Goal: Information Seeking & Learning: Find specific fact

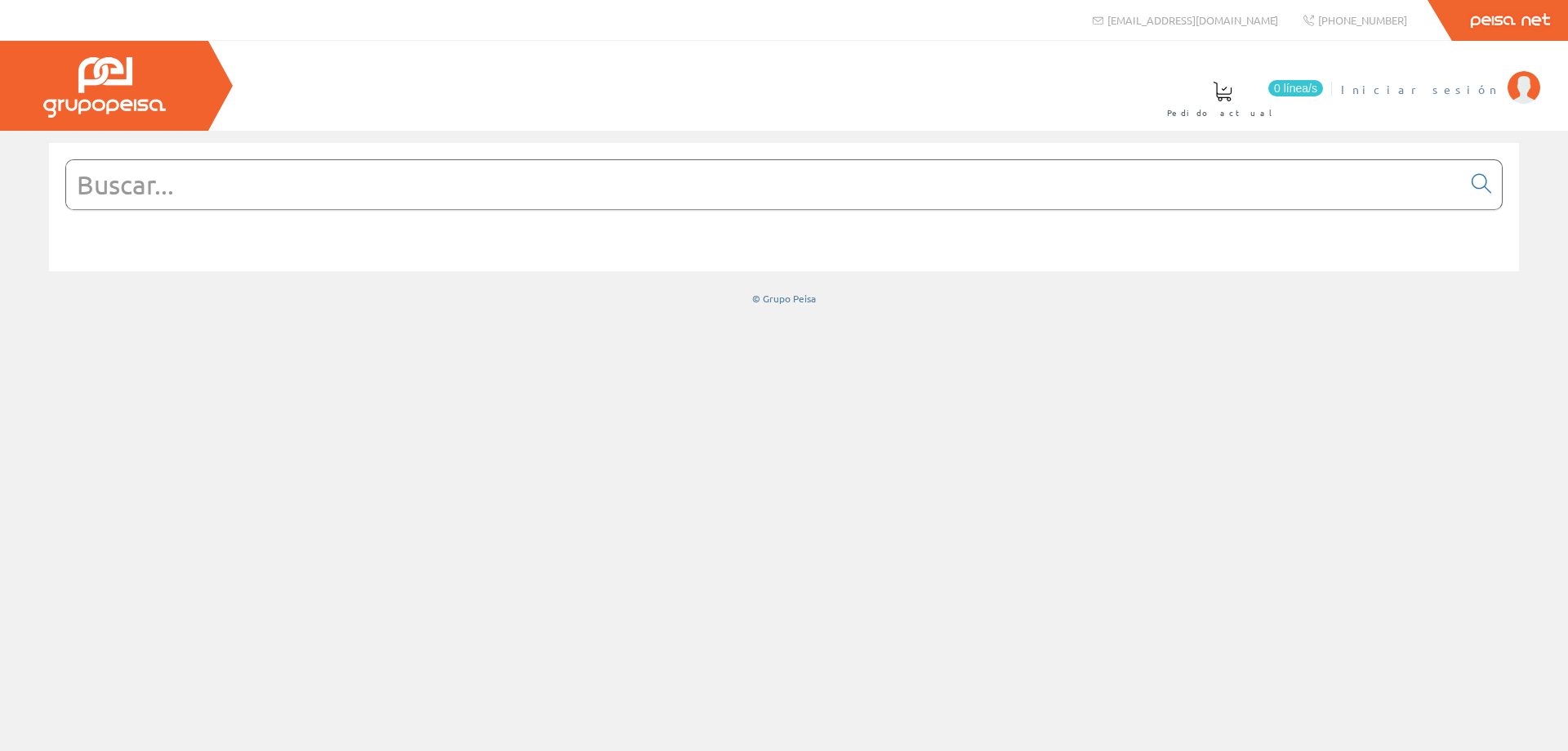
click at [1478, 89] on span "Iniciar sesión" at bounding box center [1420, 89] width 159 height 17
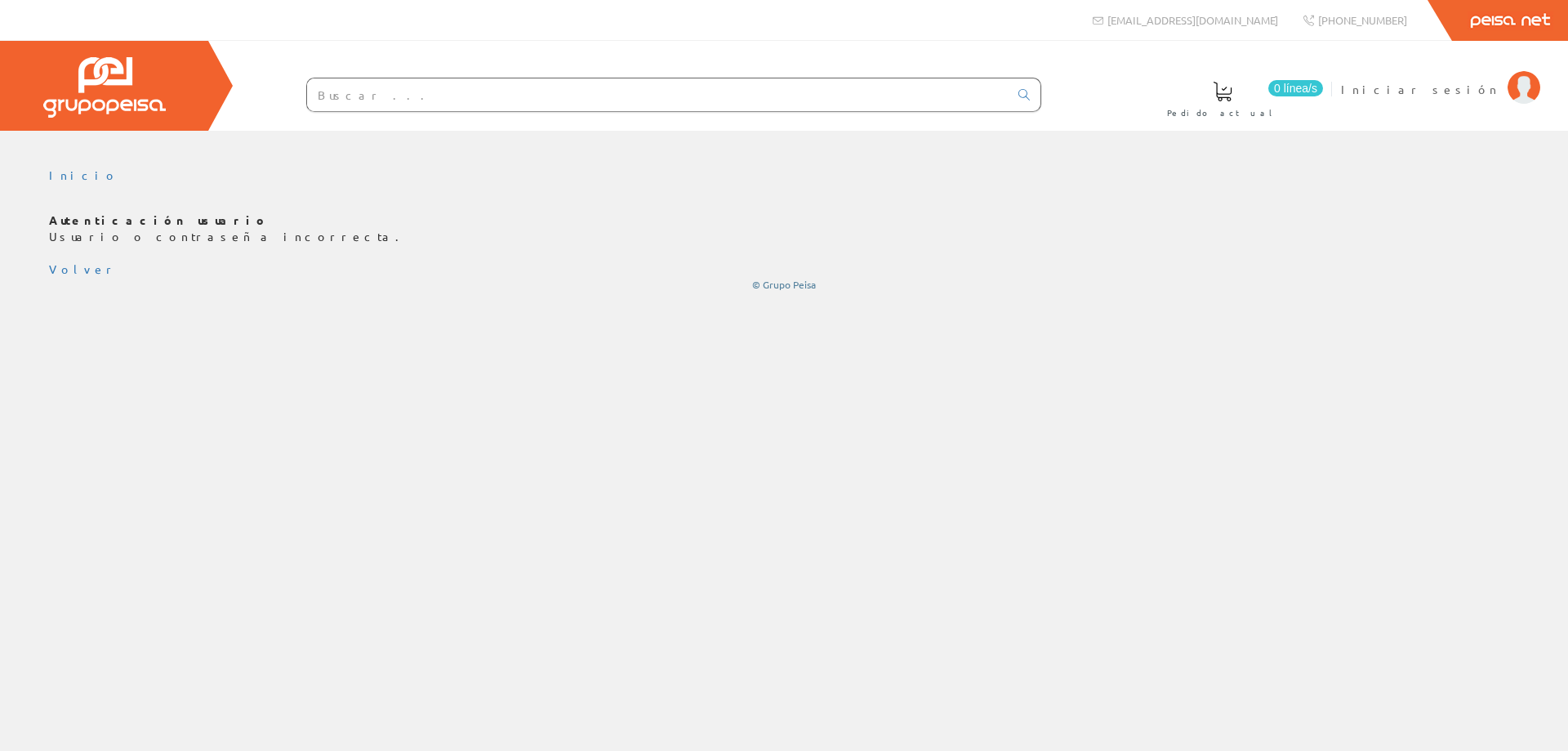
click at [380, 98] on input "text" at bounding box center [658, 95] width 701 height 32
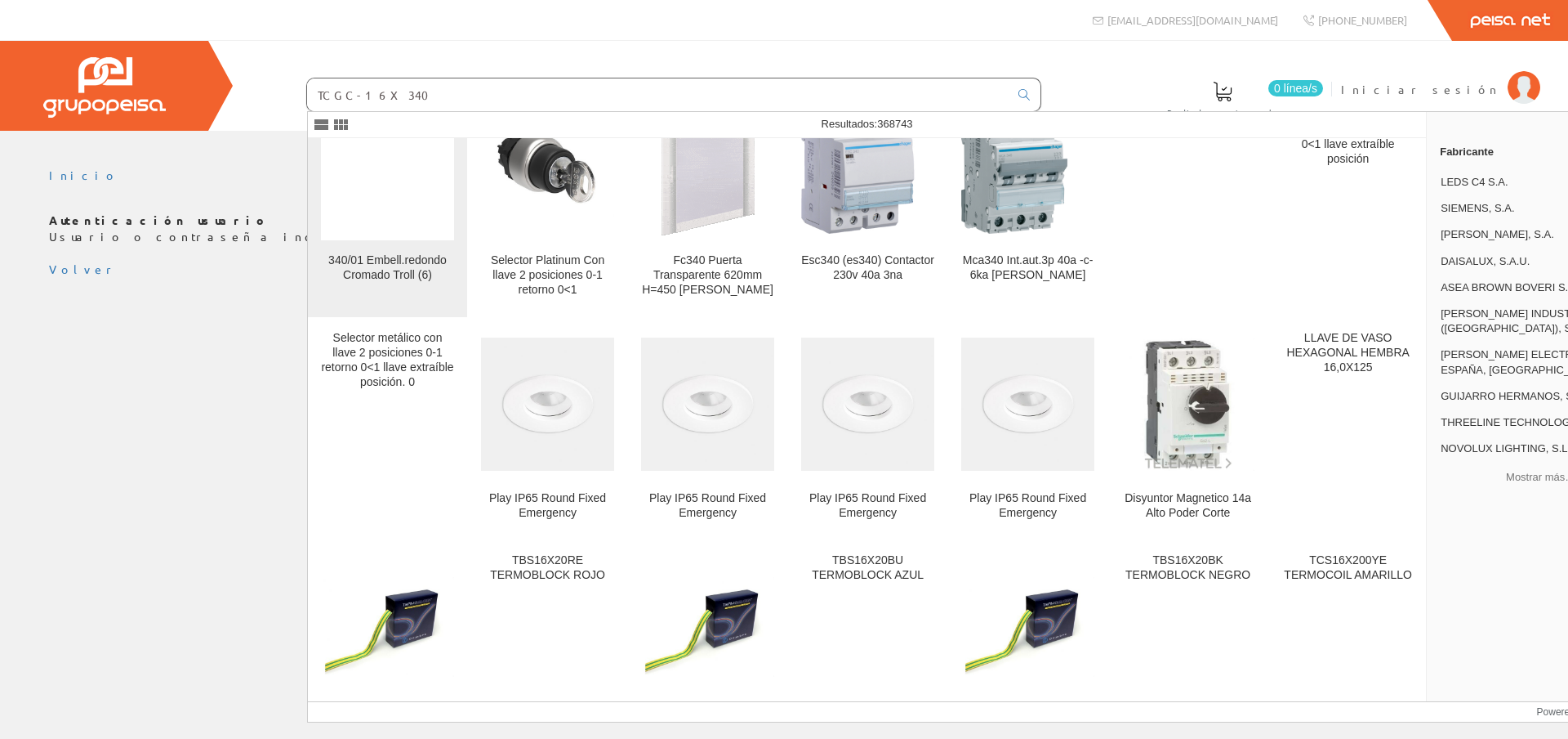
scroll to position [3814, 0]
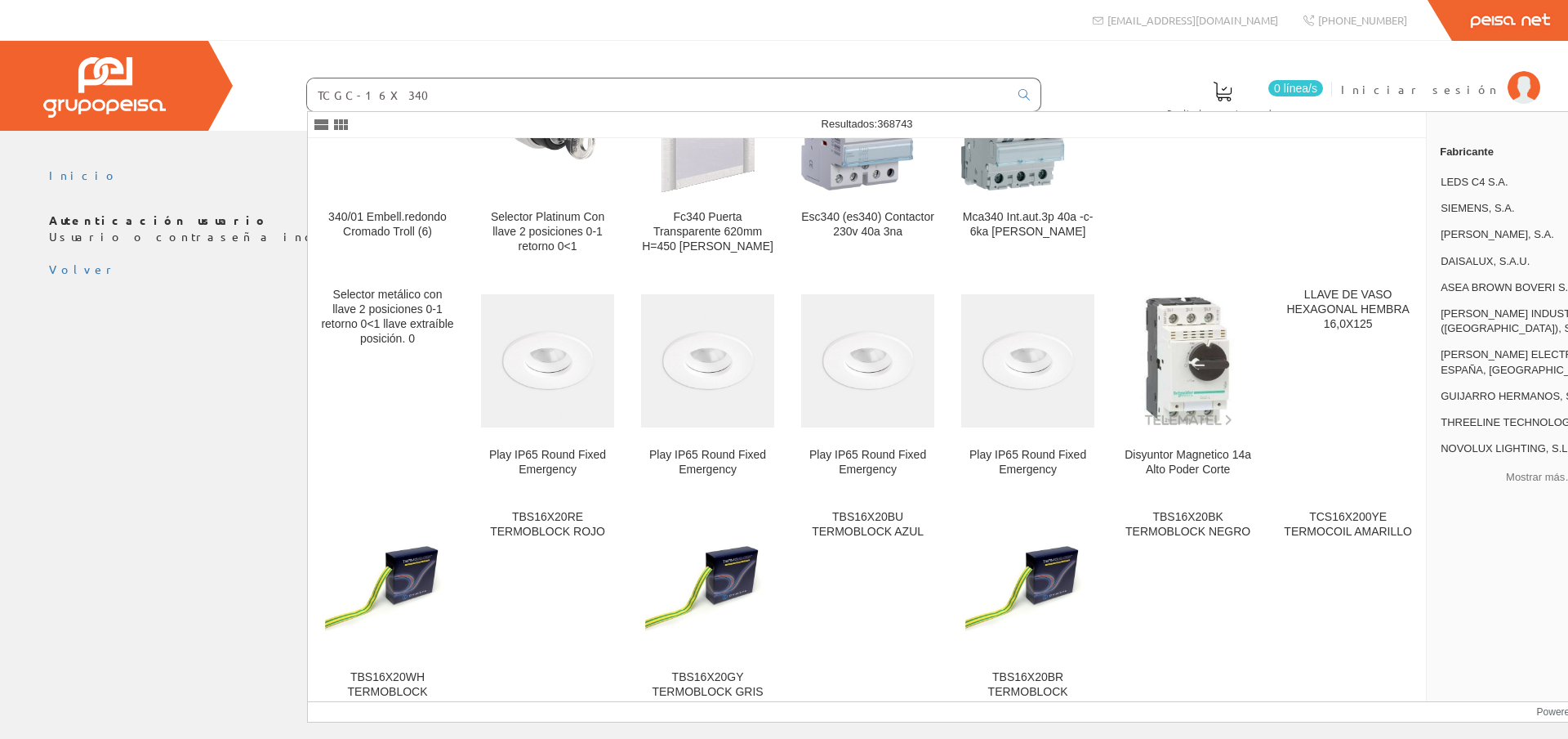
drag, startPoint x: 398, startPoint y: 102, endPoint x: 234, endPoint y: 83, distance: 165.1
click at [234, 83] on div "0 línea/s Pedido actual Iniciar sesión" at bounding box center [784, 85] width 1568 height 90
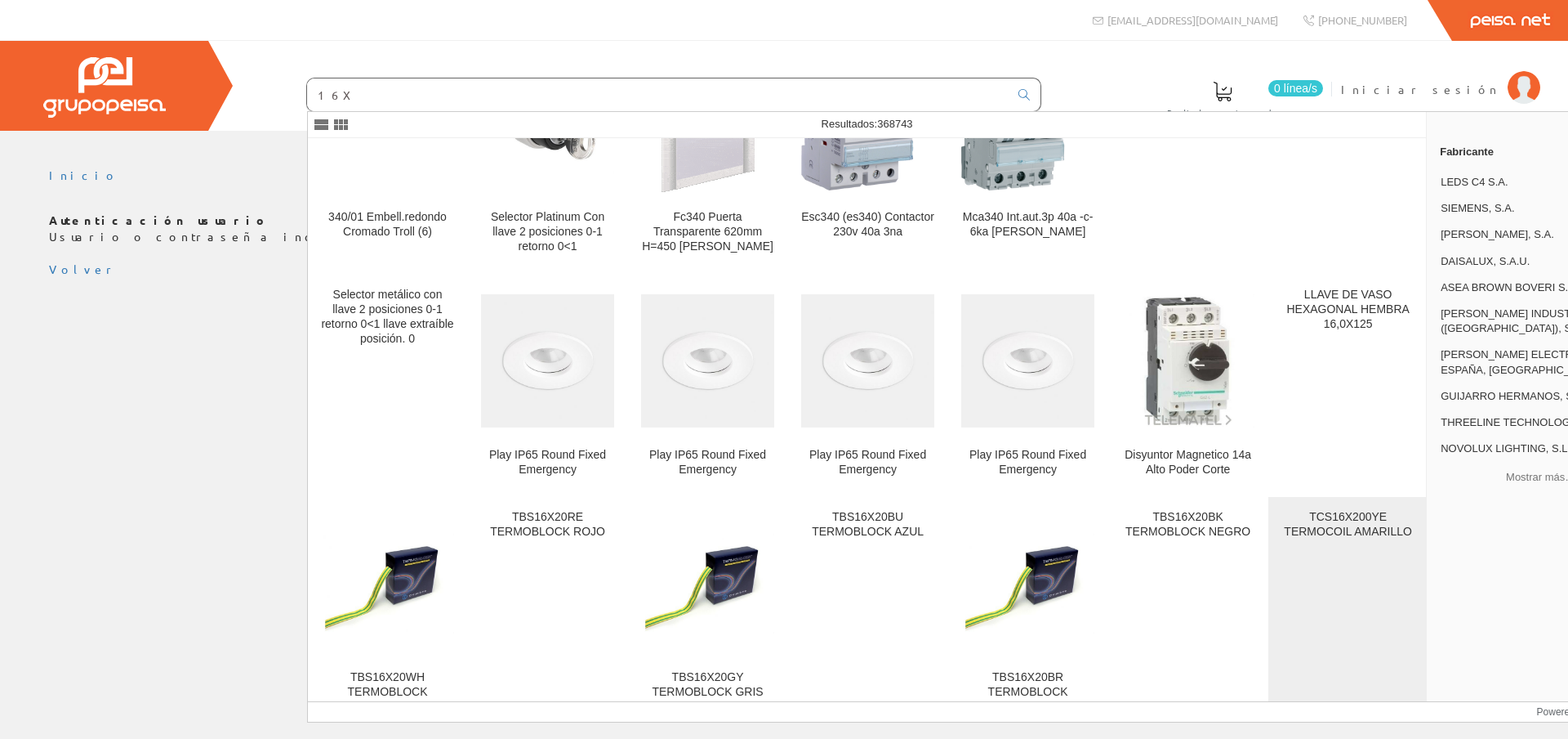
scroll to position [0, 0]
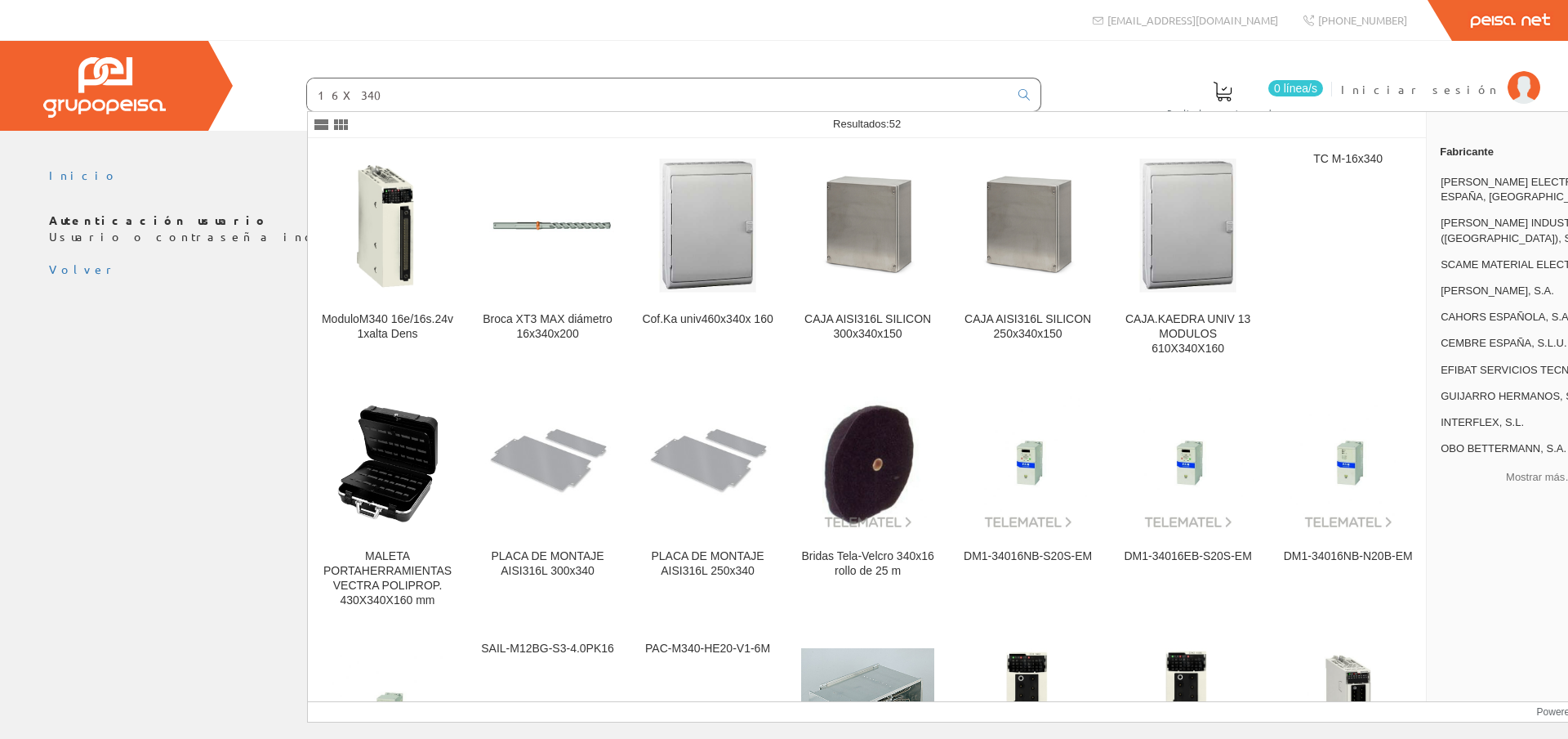
drag, startPoint x: 377, startPoint y: 96, endPoint x: 267, endPoint y: 96, distance: 110.0
click at [267, 96] on form "16X340" at bounding box center [641, 95] width 801 height 34
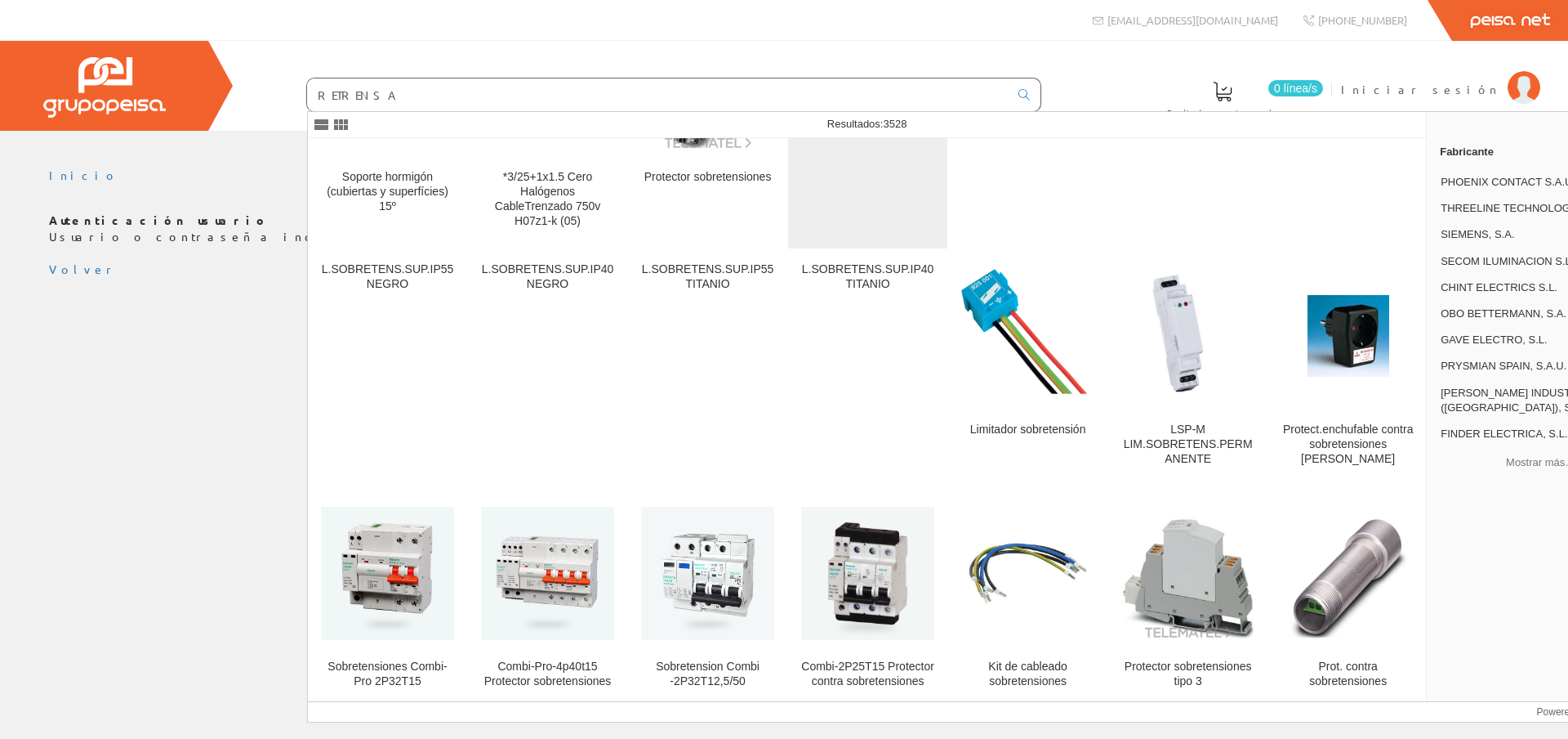
scroll to position [899, 0]
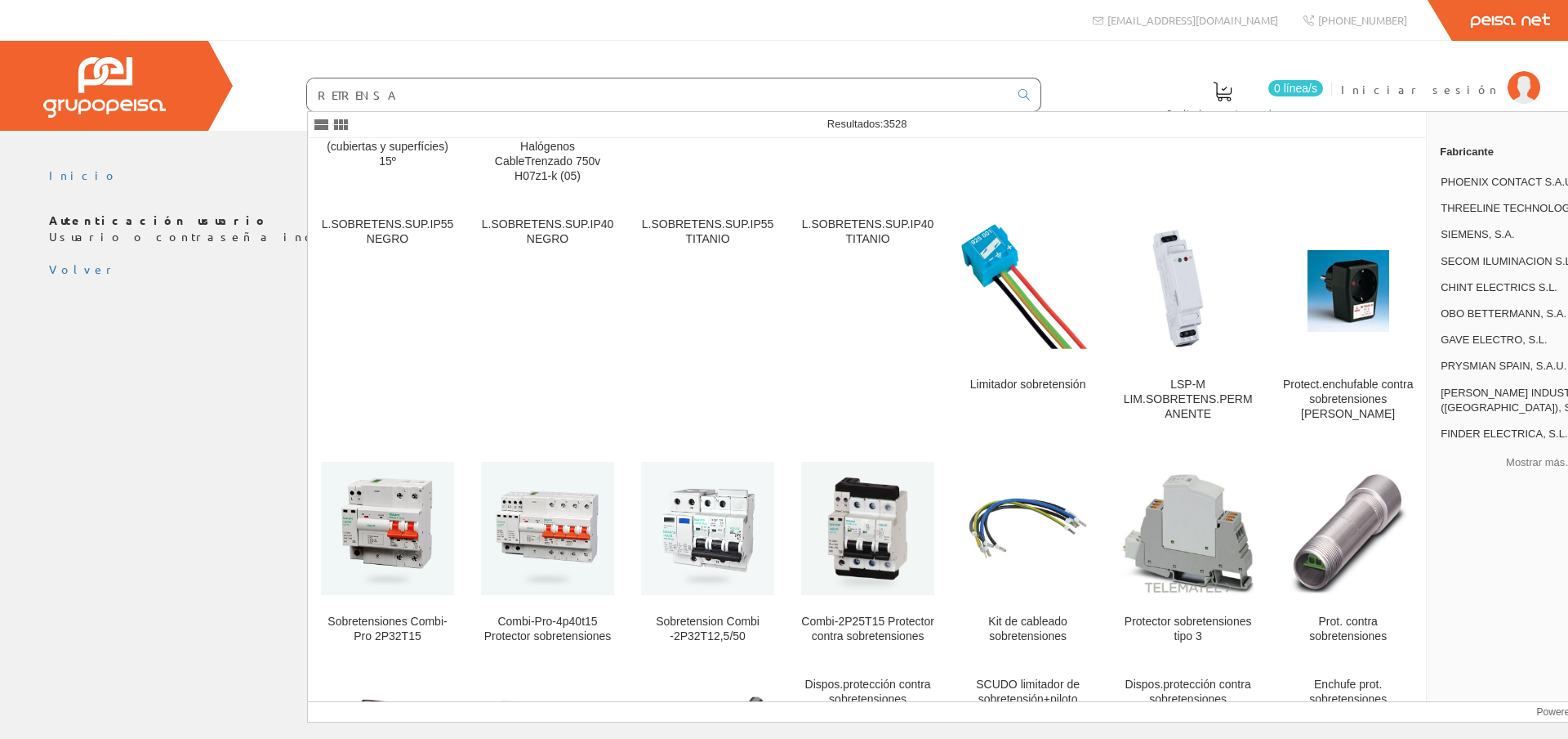
drag, startPoint x: 412, startPoint y: 96, endPoint x: 221, endPoint y: 78, distance: 191.8
click at [222, 78] on div "0 línea/s Pedido actual Iniciar sesión" at bounding box center [784, 85] width 1568 height 90
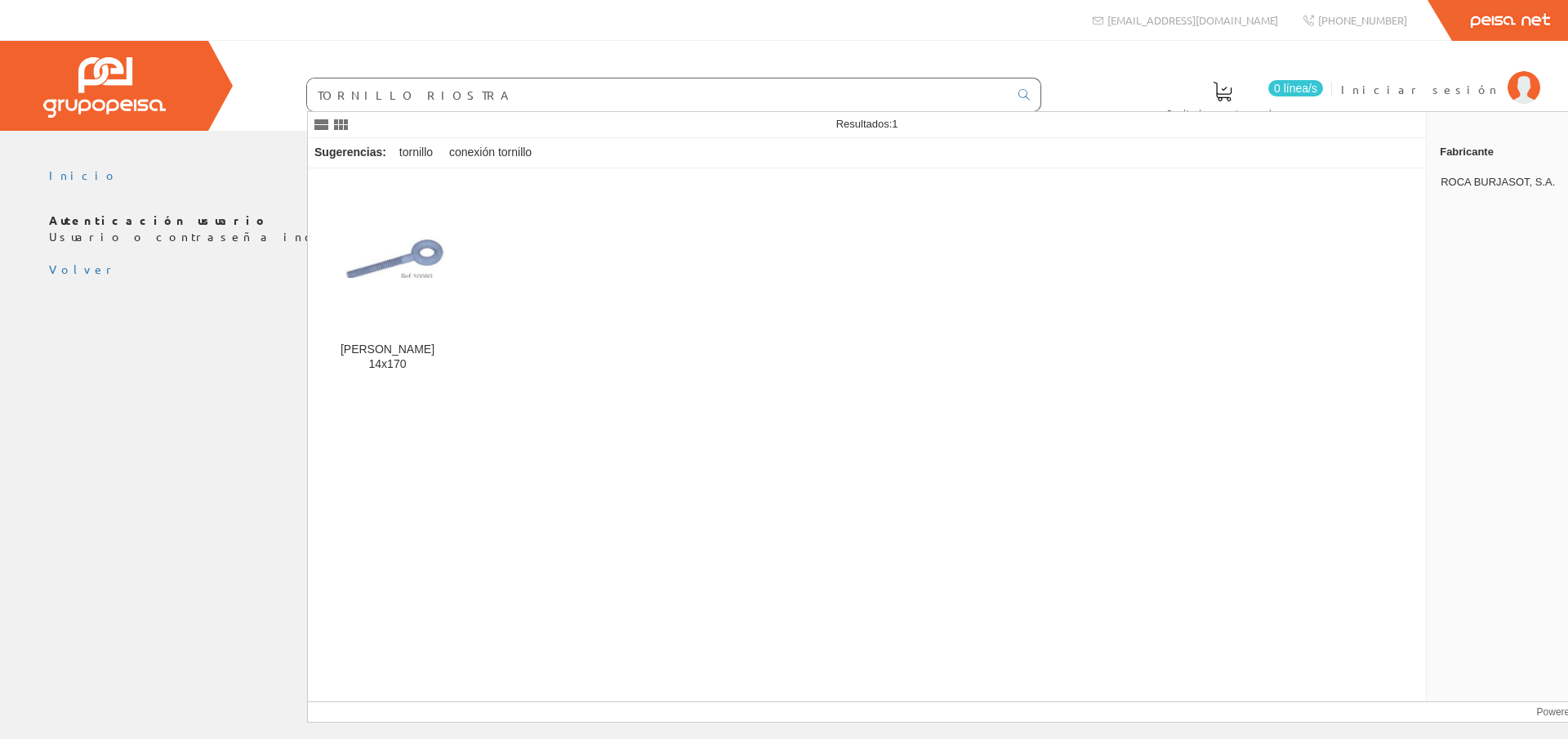
type input "TORNILLO RIOSTRA"
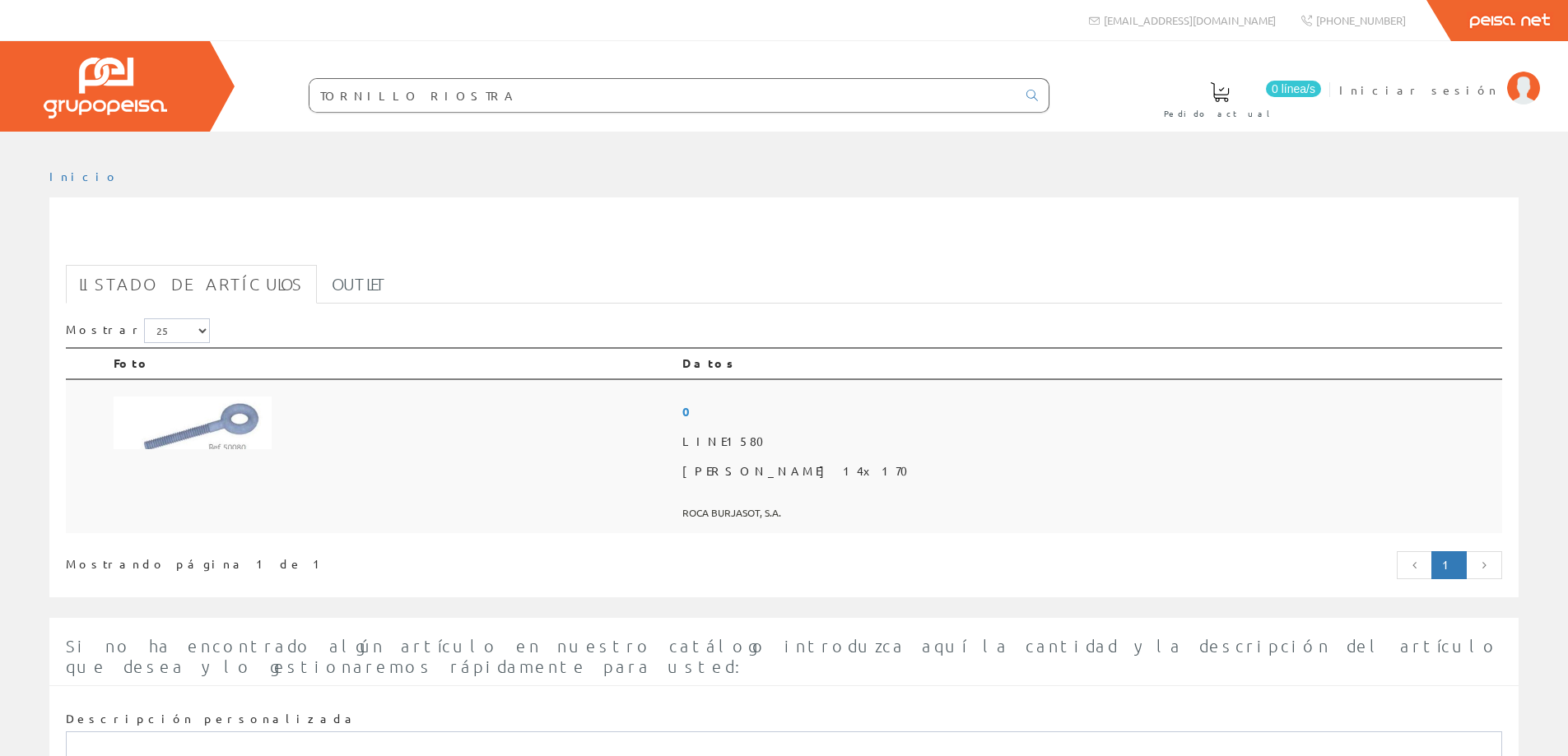
click at [926, 471] on span "[PERSON_NAME] 14x170" at bounding box center [1089, 472] width 813 height 30
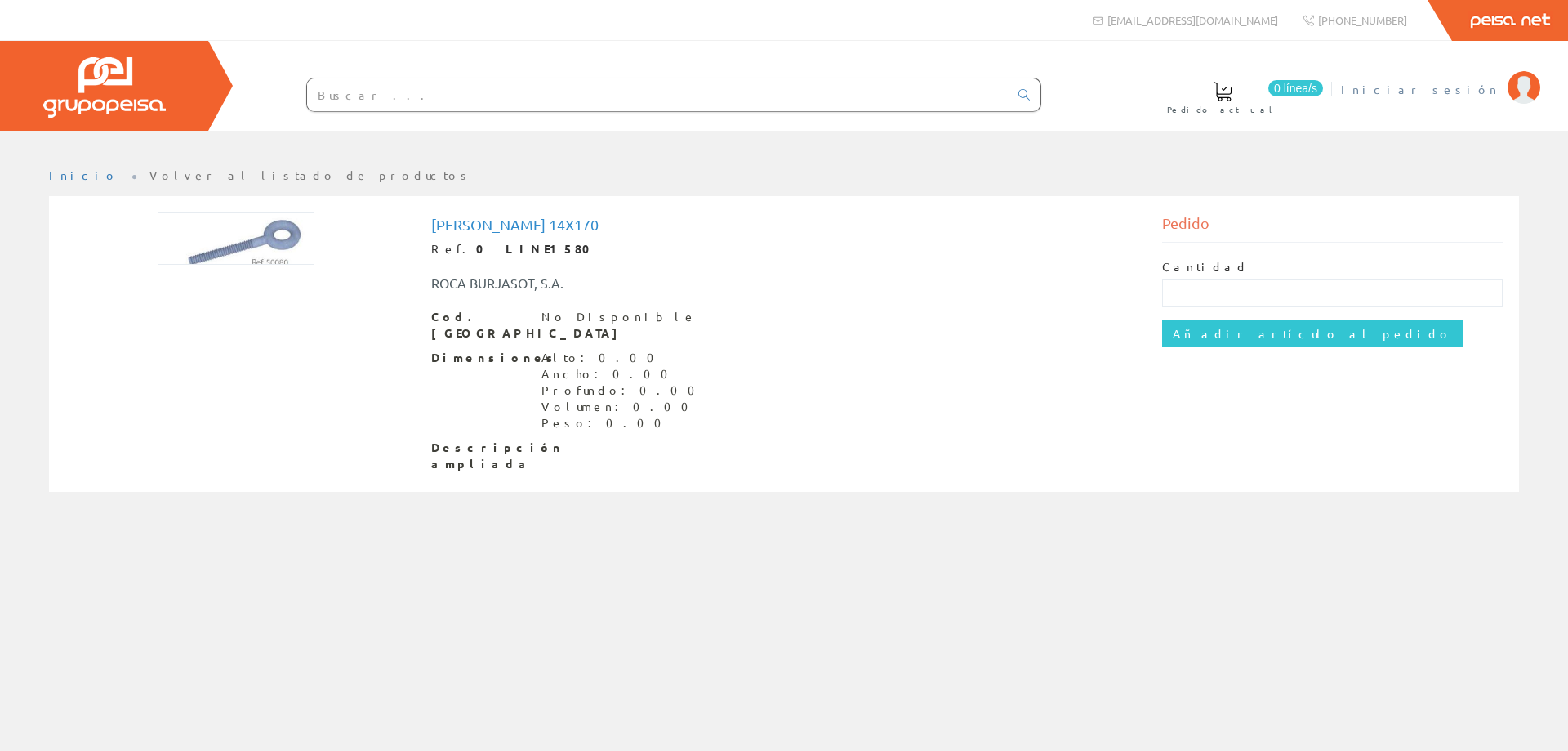
click at [1444, 84] on span "Iniciar sesión" at bounding box center [1420, 89] width 159 height 17
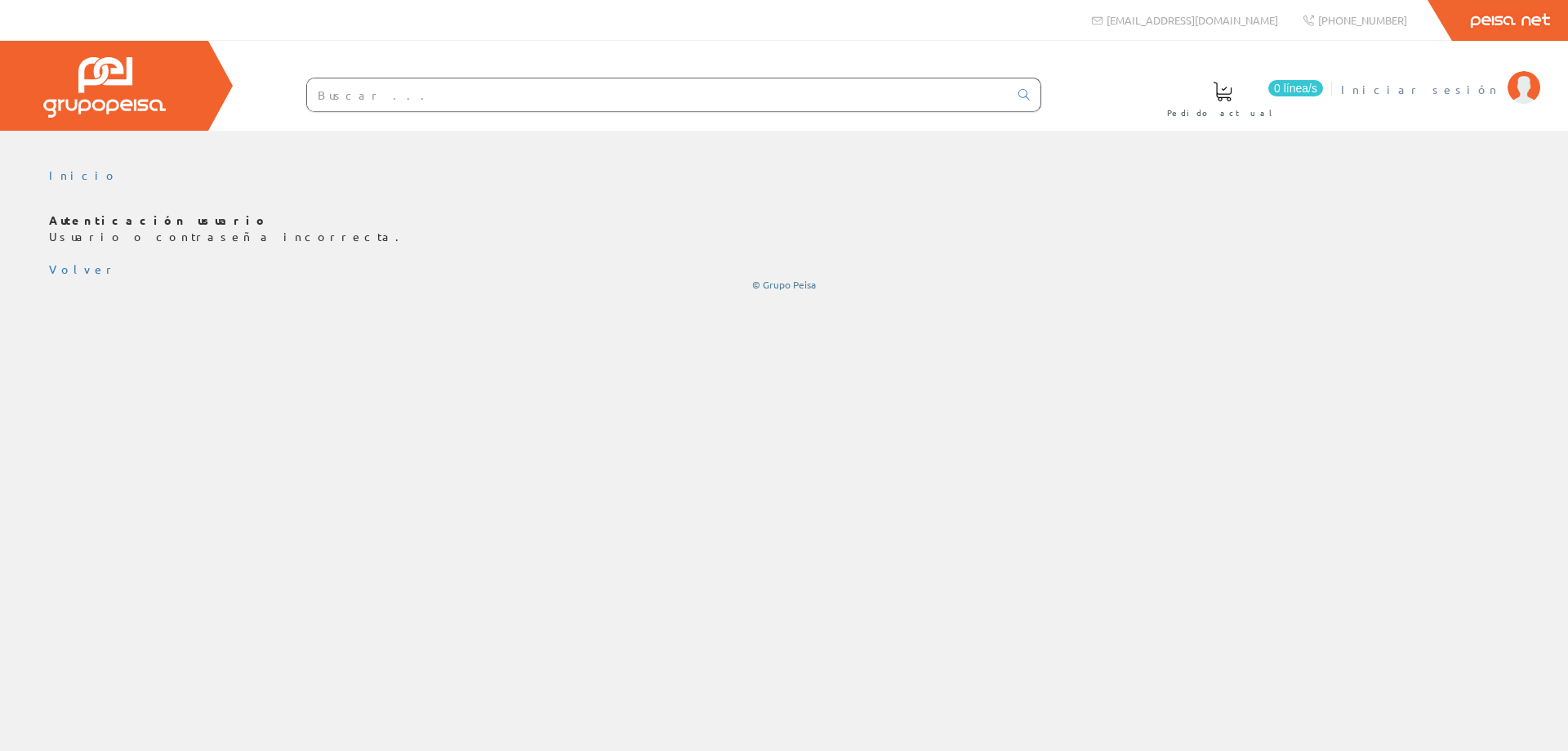
click at [1459, 91] on span "Iniciar sesión" at bounding box center [1420, 89] width 159 height 17
click at [1438, 87] on span "Iniciar sesión" at bounding box center [1420, 89] width 159 height 17
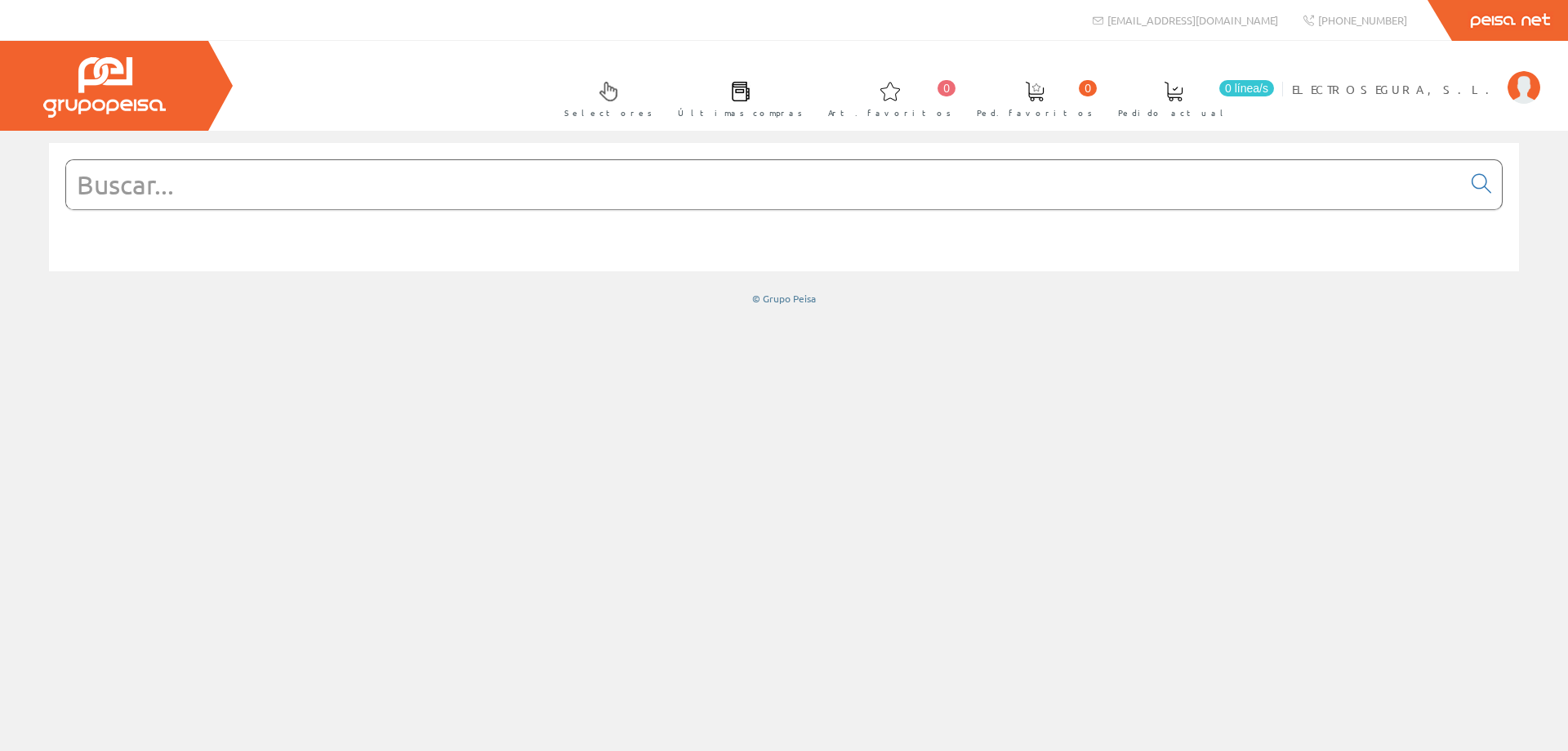
click at [87, 188] on input "text" at bounding box center [764, 185] width 1396 height 49
click at [88, 187] on input "text" at bounding box center [764, 185] width 1396 height 49
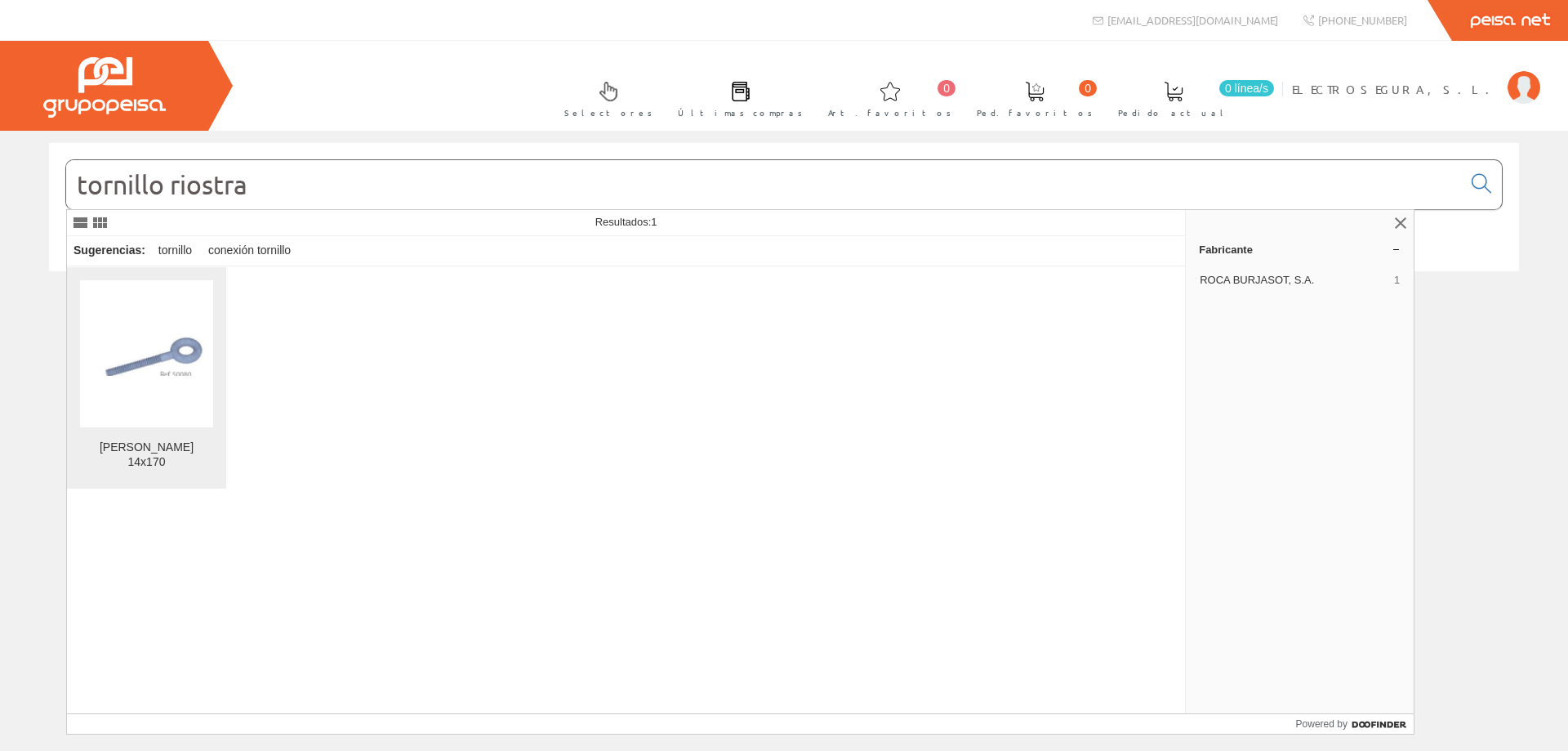
type input "tornillo riostra"
click at [162, 361] on img at bounding box center [147, 354] width 134 height 45
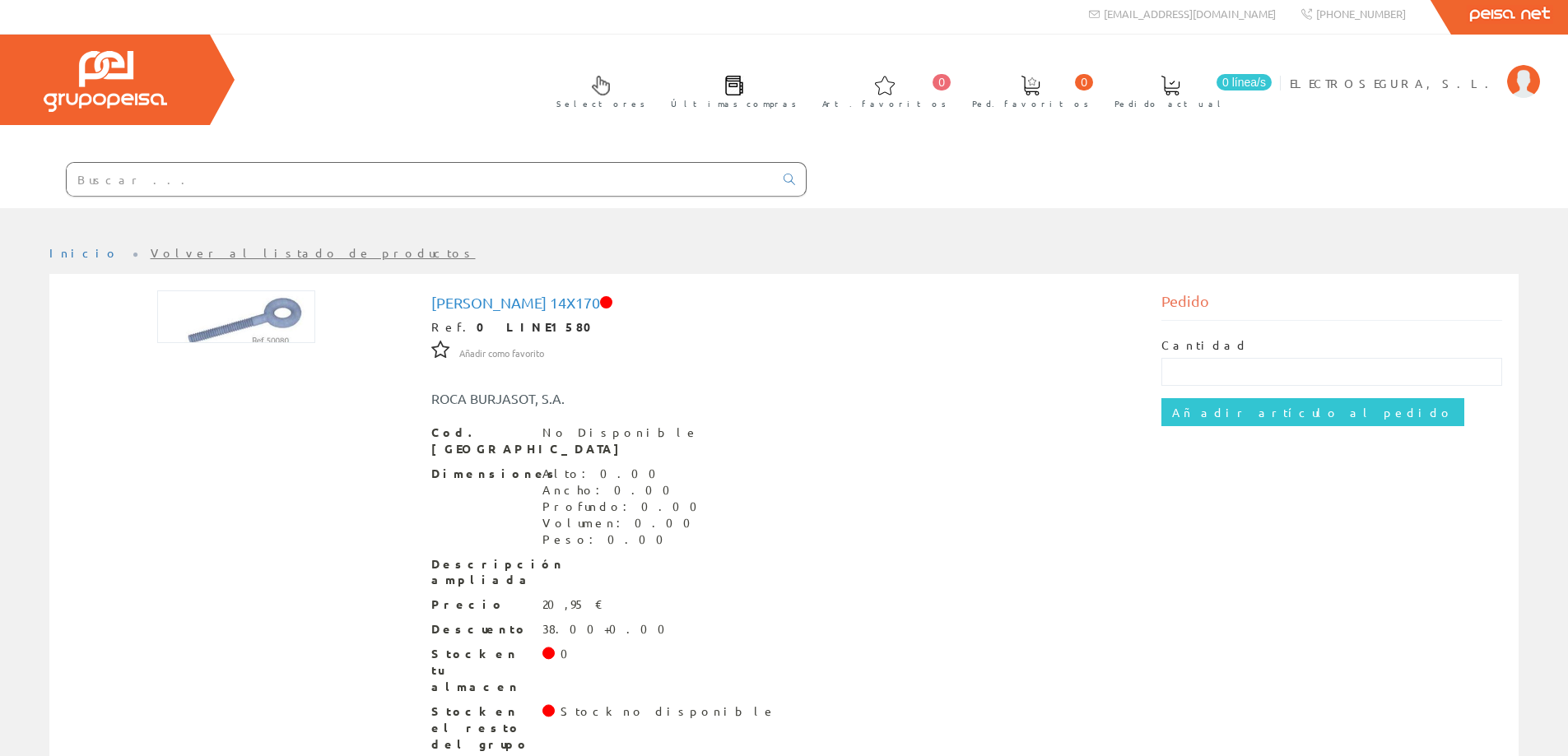
scroll to position [8, 0]
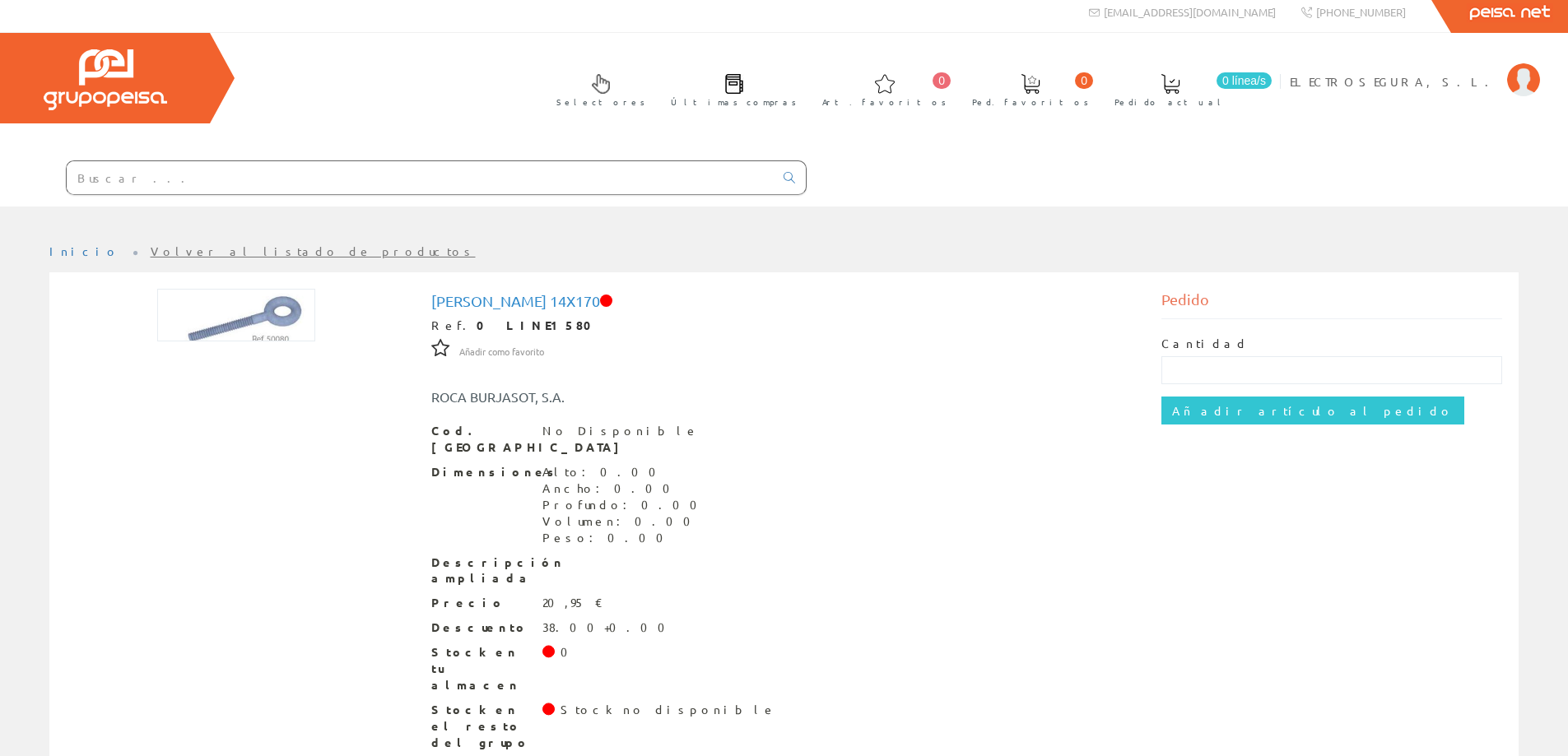
click at [129, 172] on input "text" at bounding box center [420, 178] width 707 height 33
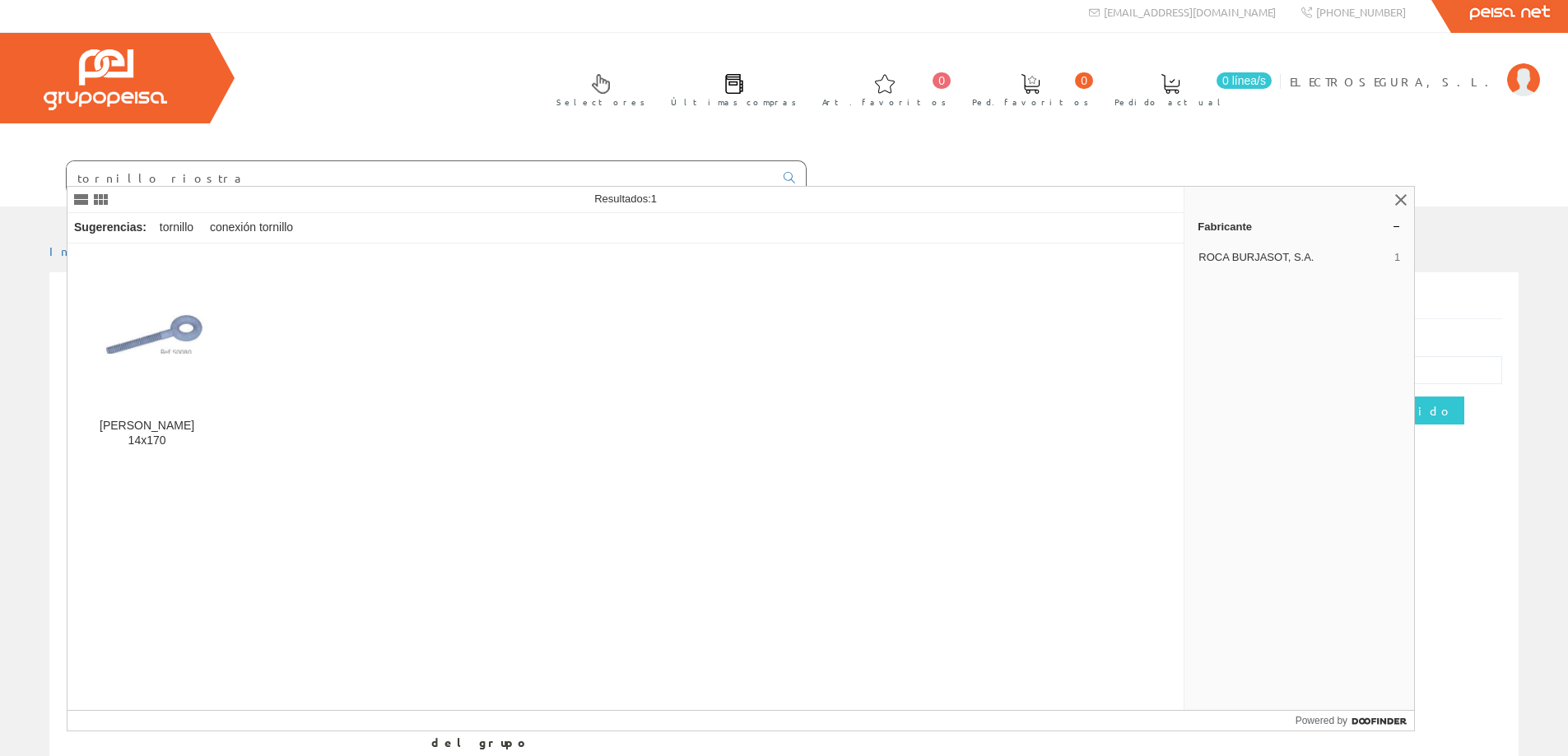
type input "tornillo riostra"
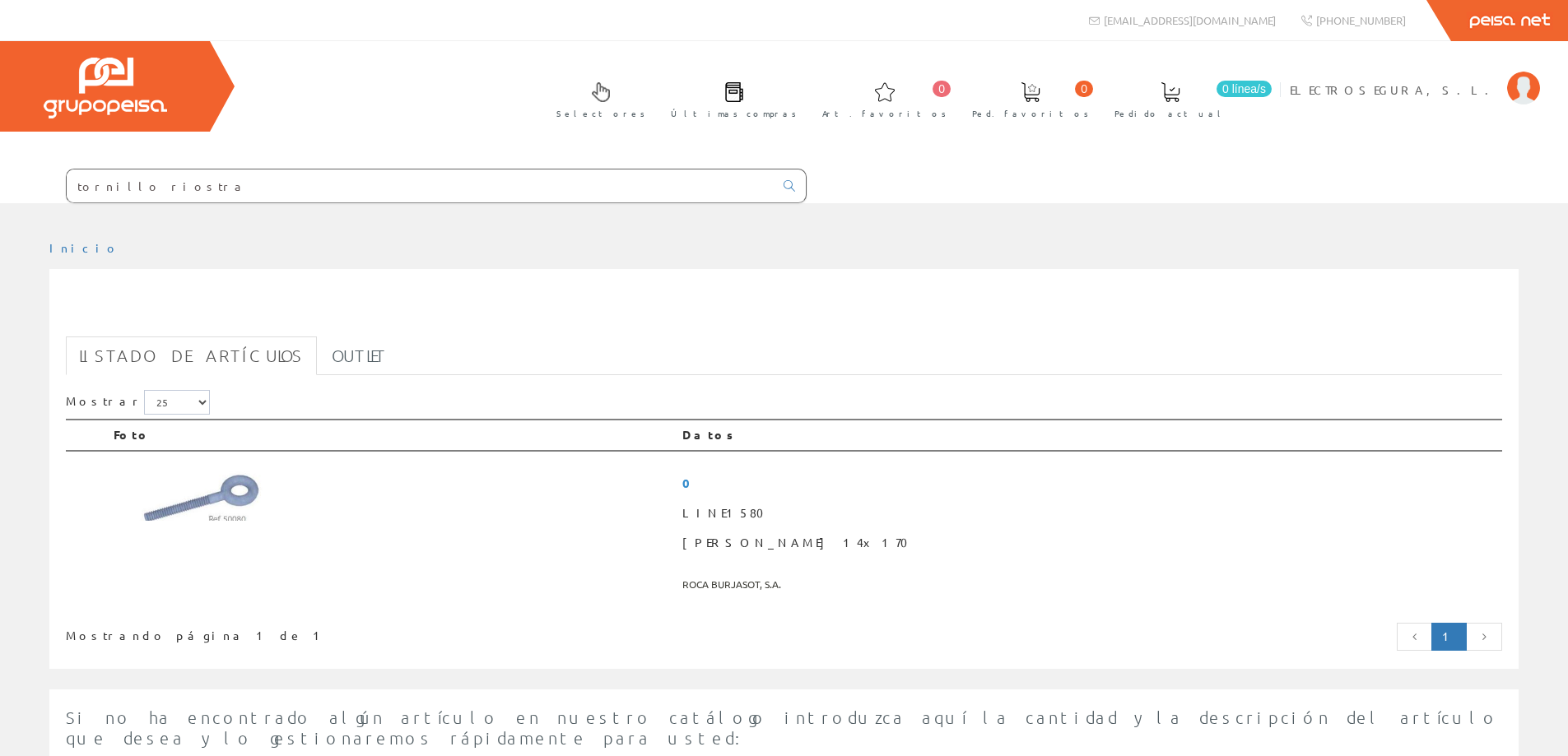
click at [159, 187] on input "tornillo riostra" at bounding box center [420, 185] width 707 height 33
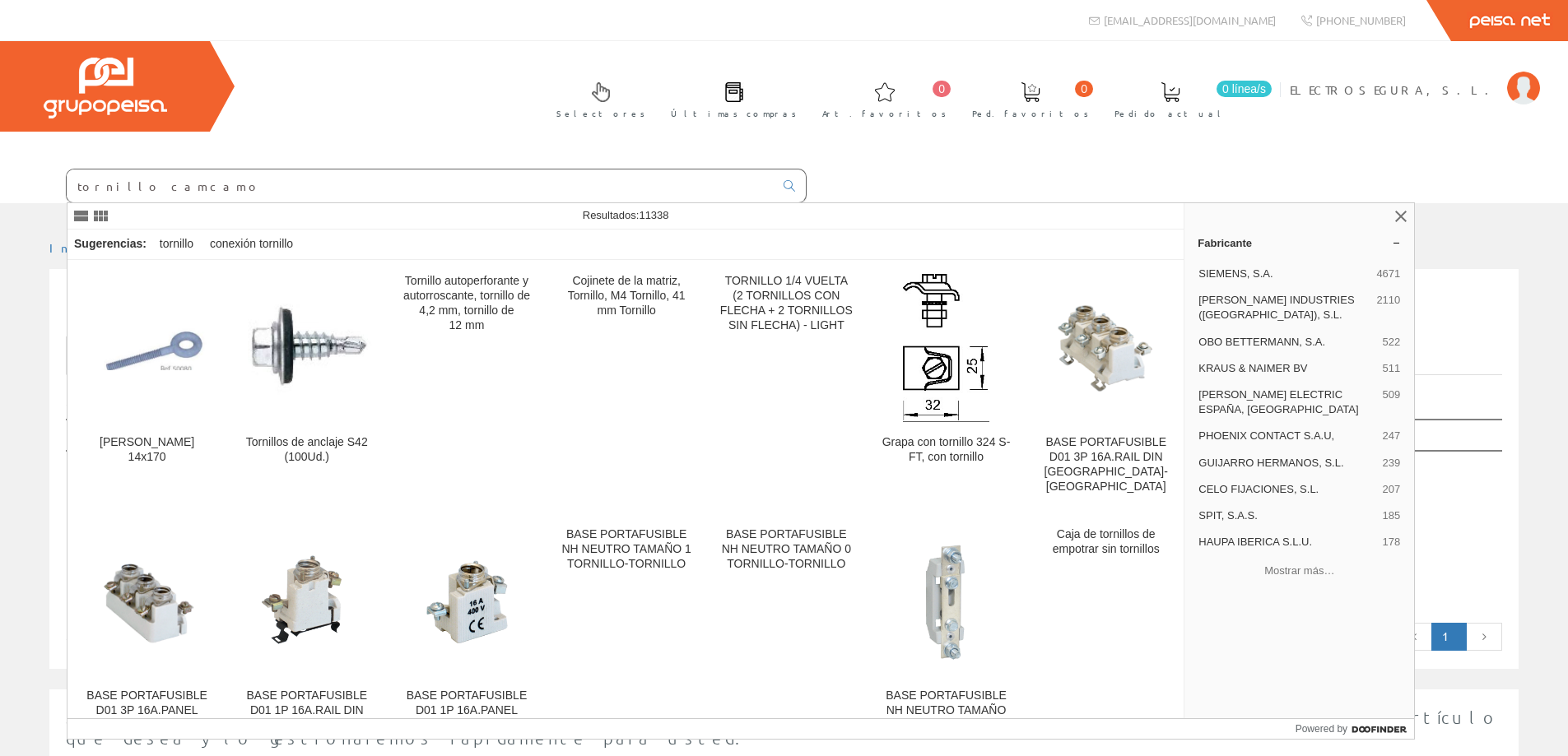
click at [138, 184] on input "tornillo camcamo" at bounding box center [420, 185] width 707 height 33
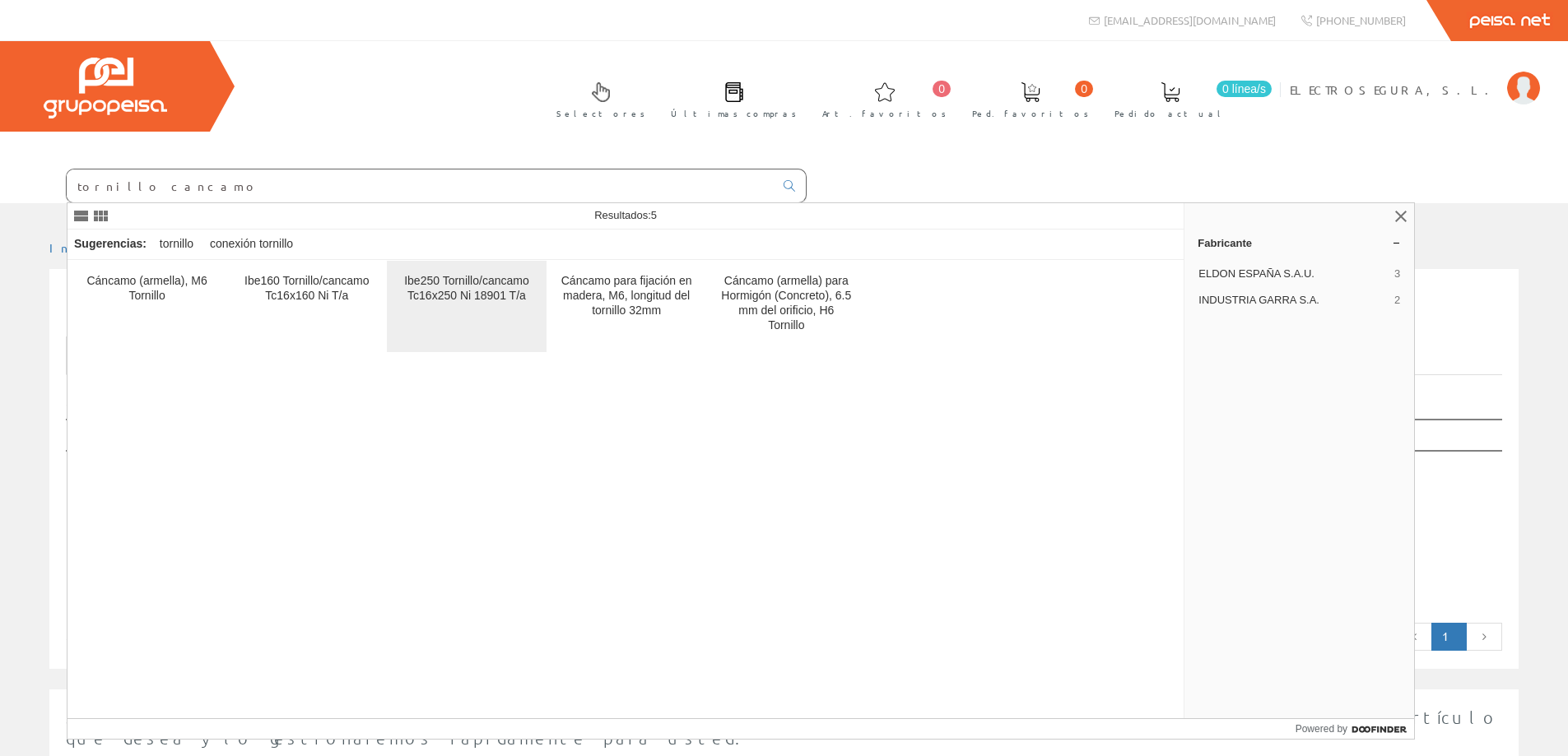
type input "tornillo cancamo"
click at [451, 271] on link "Ibe250 Tornillo/cancamo Tc16x250 Ni 18901 T/a" at bounding box center [467, 307] width 159 height 92
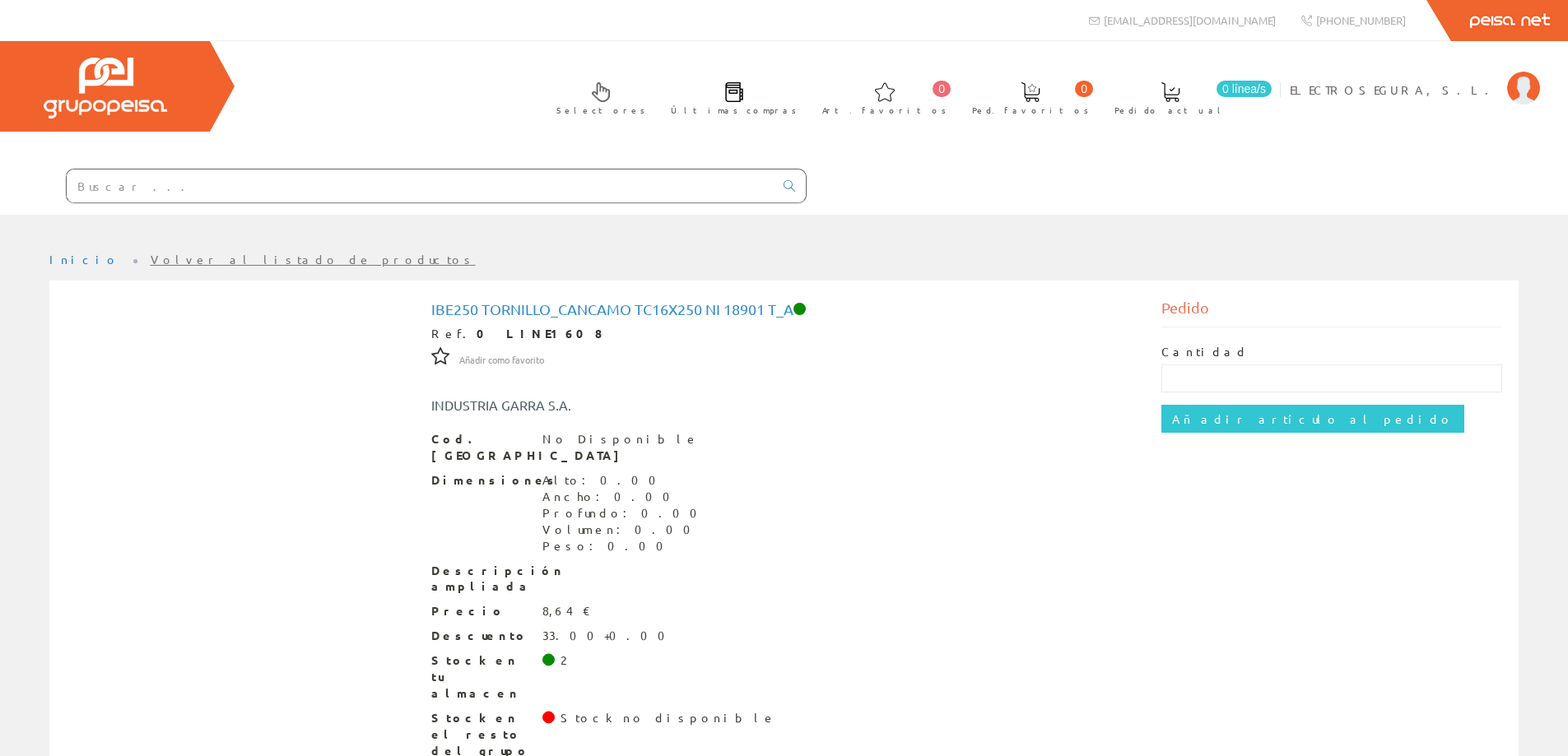
click at [128, 191] on input "text" at bounding box center [420, 185] width 707 height 33
click at [126, 187] on input "text" at bounding box center [420, 185] width 707 height 33
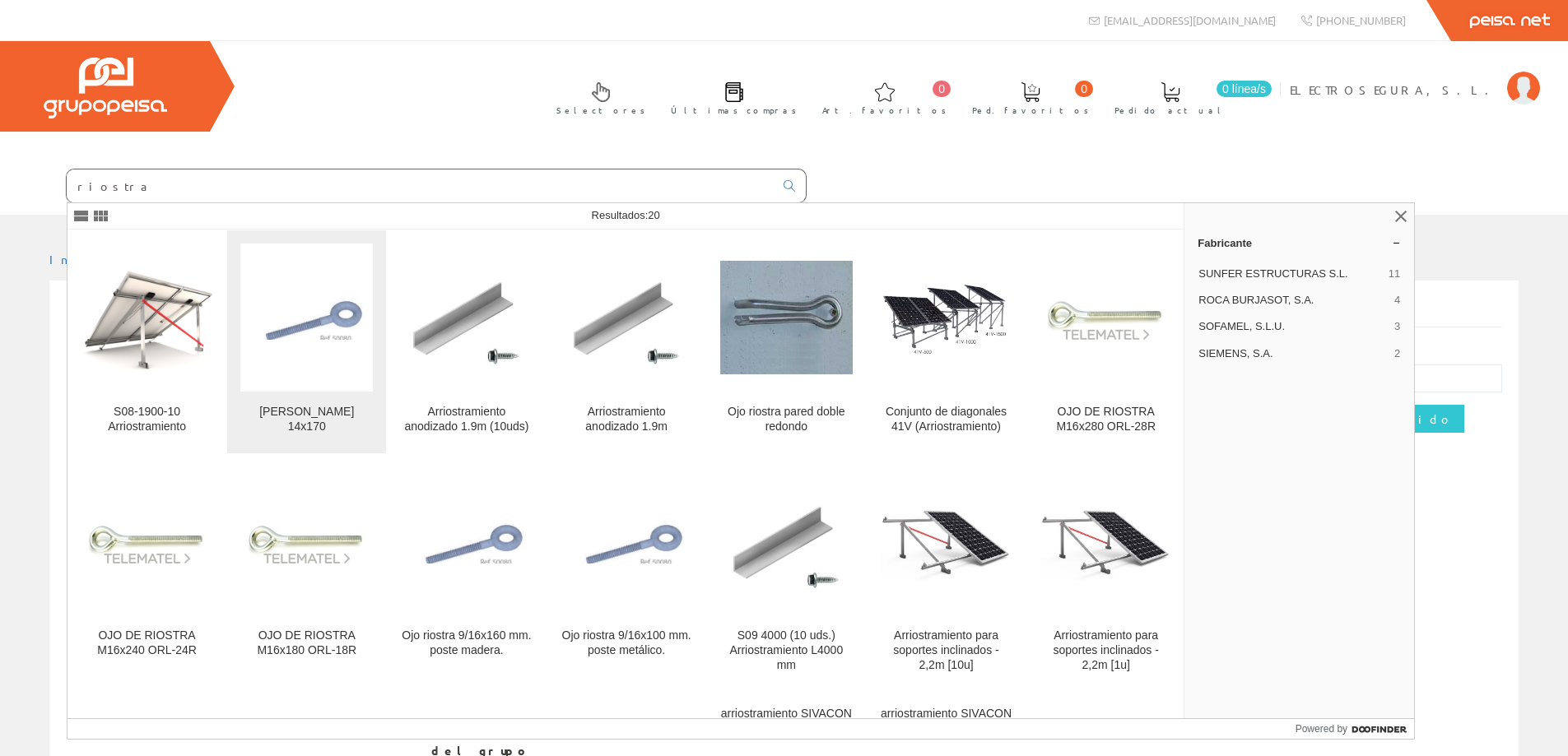
type input "riostra"
click at [329, 380] on figure at bounding box center [307, 318] width 133 height 148
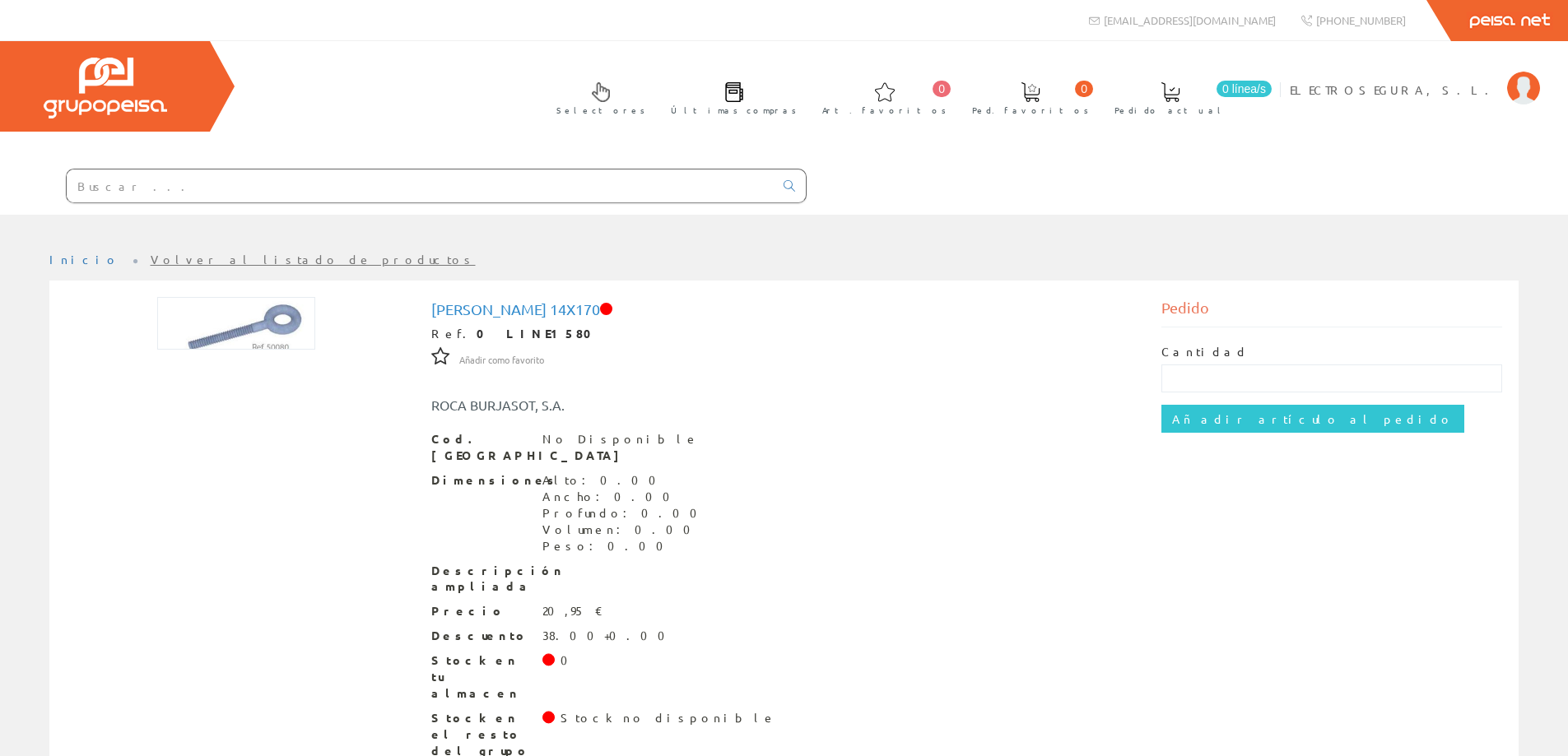
click at [144, 190] on input "text" at bounding box center [420, 185] width 707 height 33
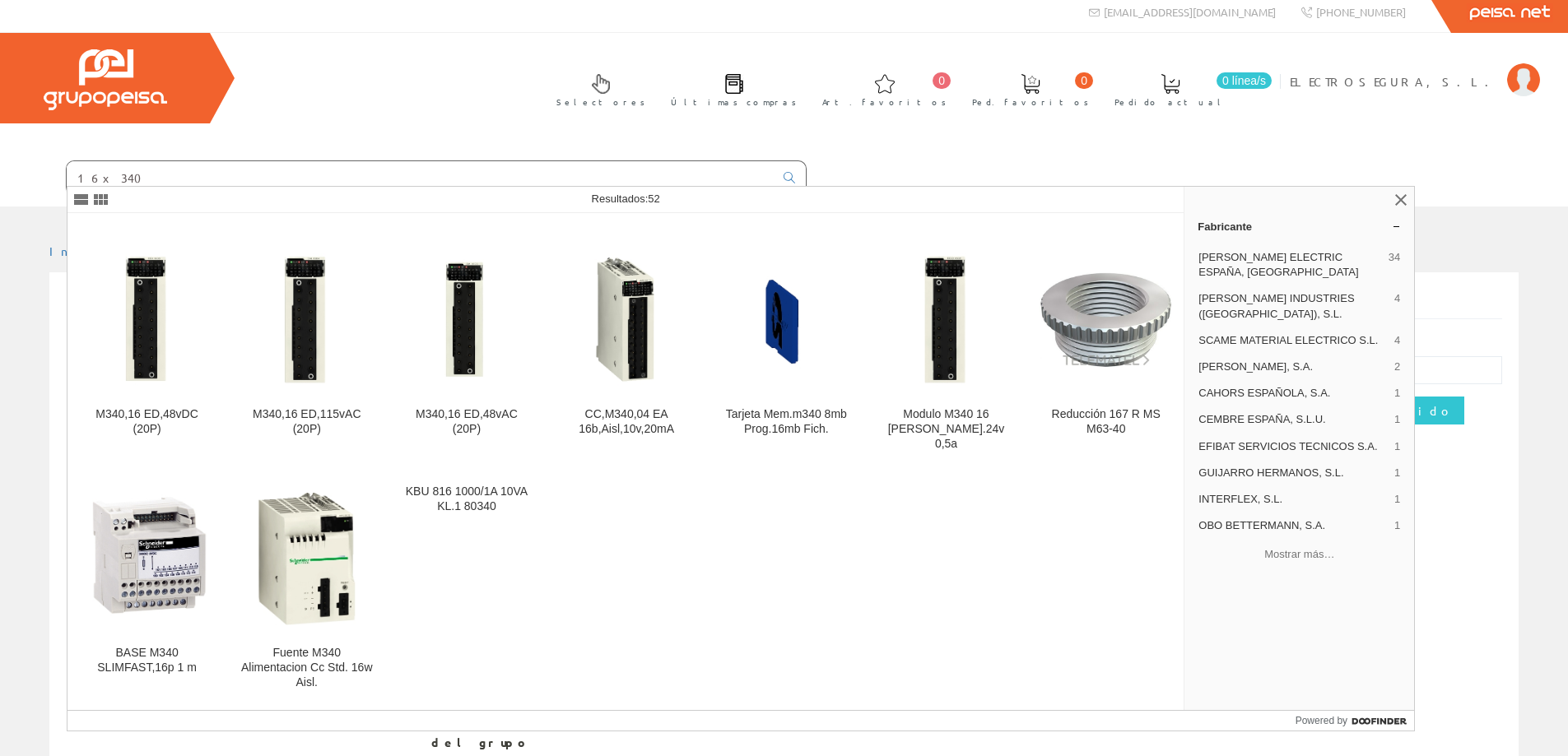
scroll to position [1415, 0]
type input "16x340"
click at [1234, 465] on span "GUIJARRO HERMANOS, S.L." at bounding box center [1293, 473] width 190 height 15
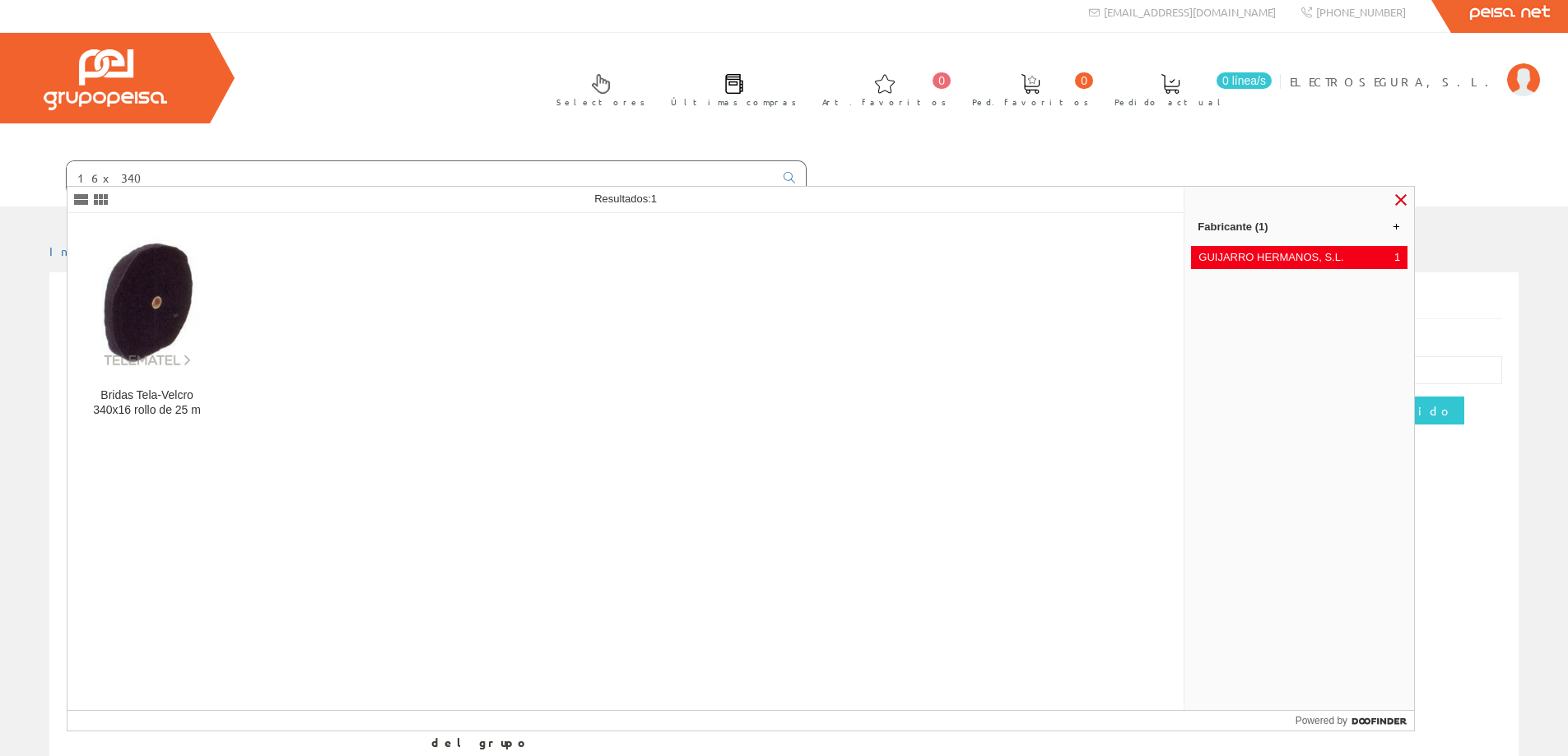
click at [1404, 197] on link at bounding box center [1401, 199] width 20 height 20
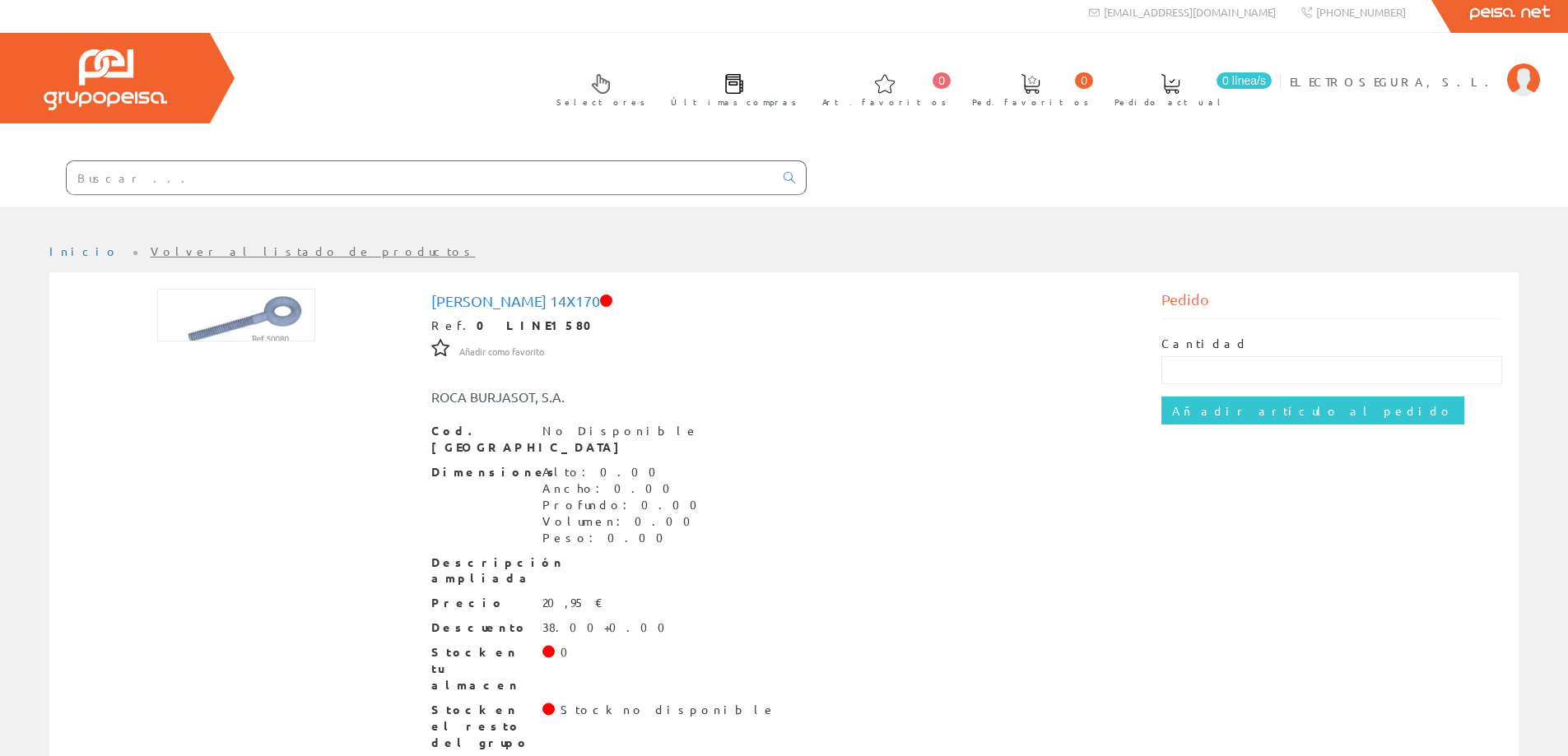
click at [119, 179] on input "text" at bounding box center [420, 178] width 707 height 33
type input "t"
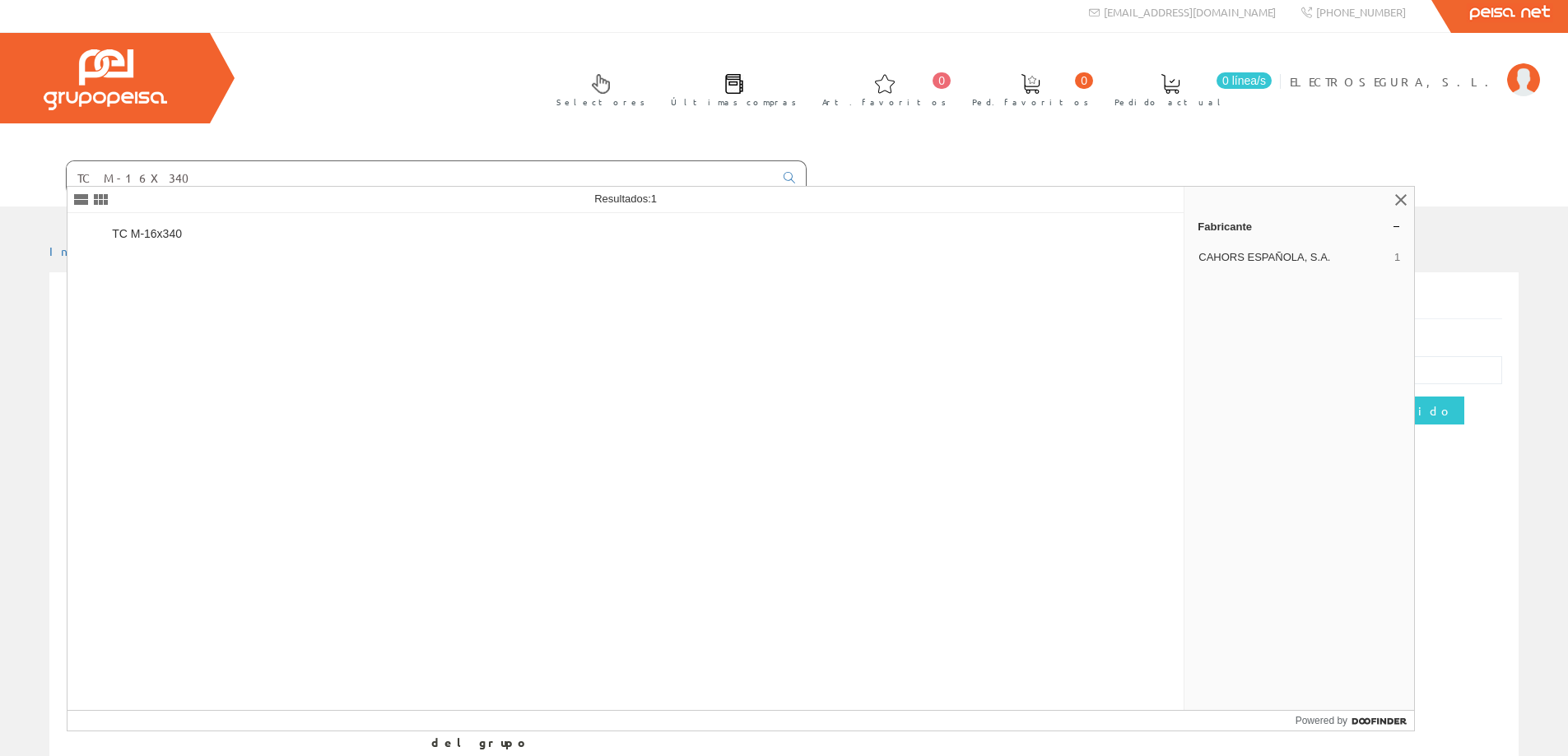
type input "TC M-16X340"
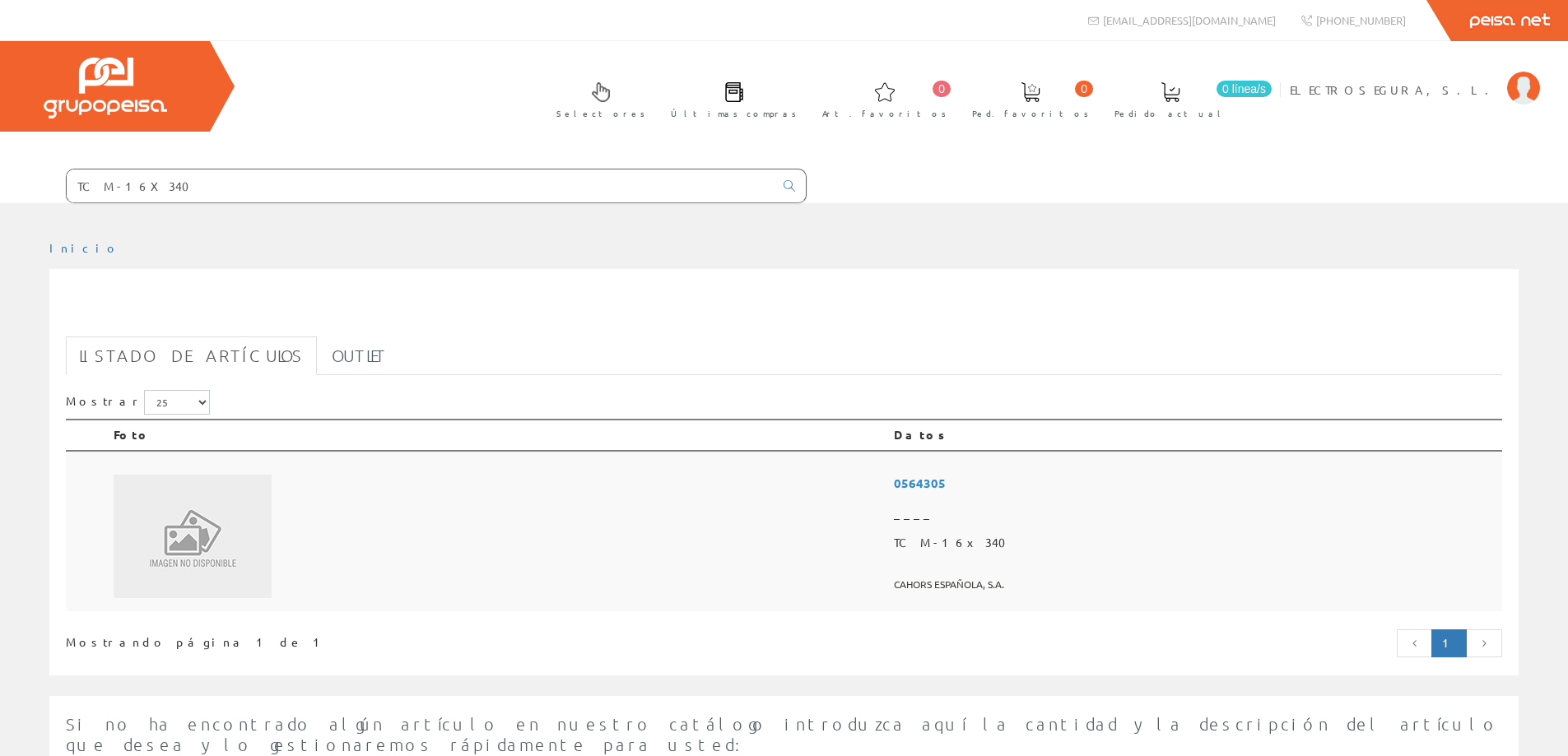
click at [934, 544] on span "TC M-16x340" at bounding box center [1195, 543] width 602 height 30
